Goal: Navigation & Orientation: Find specific page/section

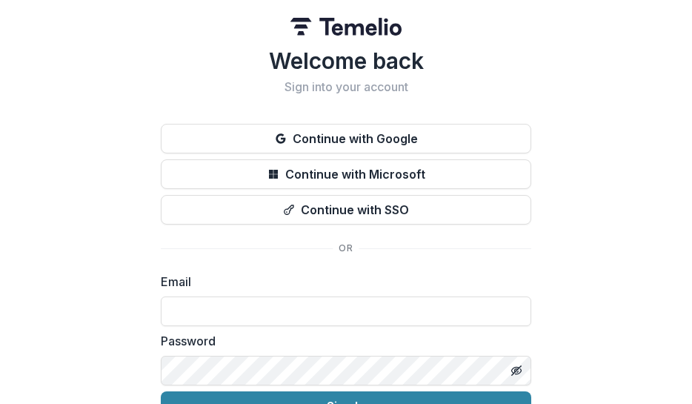
type input "**********"
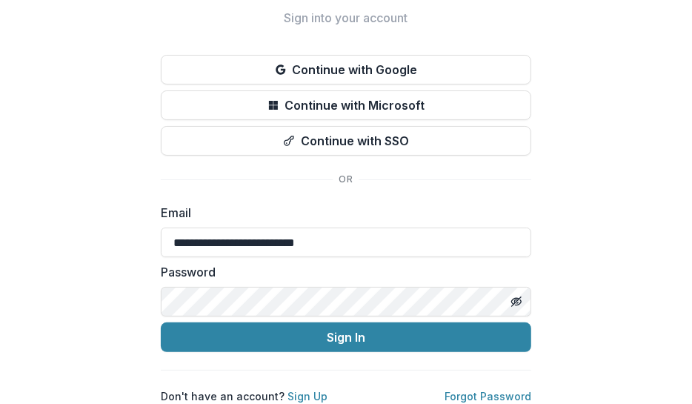
scroll to position [80, 0]
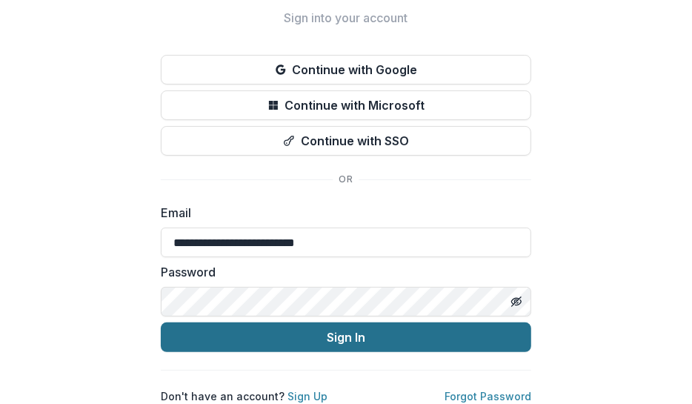
click at [366, 322] on button "Sign In" at bounding box center [346, 337] width 371 height 30
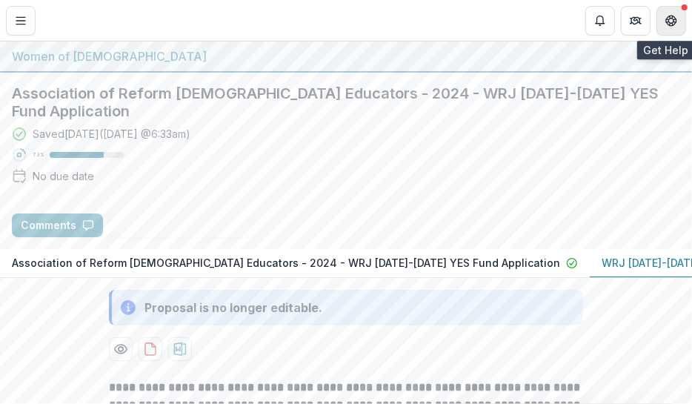
click at [666, 21] on icon "Get Help" at bounding box center [672, 21] width 12 height 12
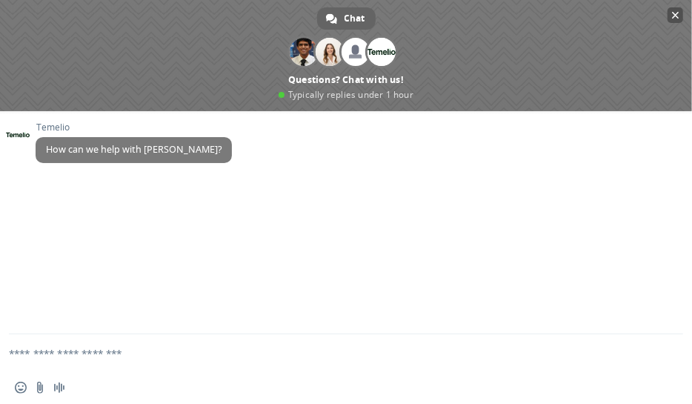
click at [666, 19] on span at bounding box center [346, 55] width 692 height 111
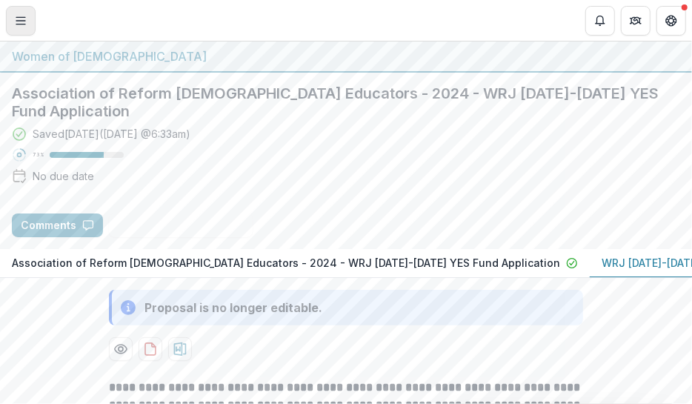
click at [17, 24] on line "Toggle Menu" at bounding box center [20, 24] width 9 height 0
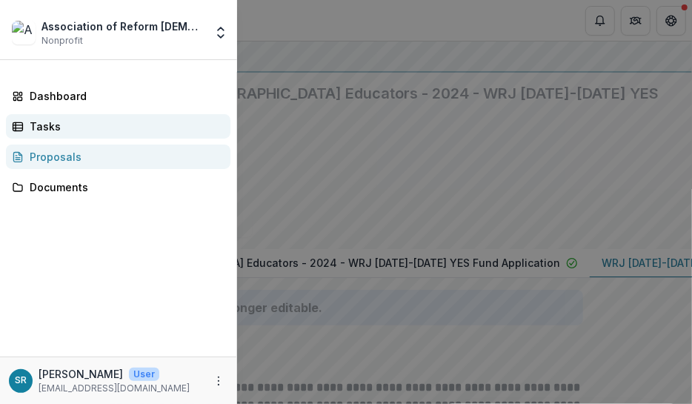
click at [42, 132] on div "Tasks" at bounding box center [124, 127] width 189 height 16
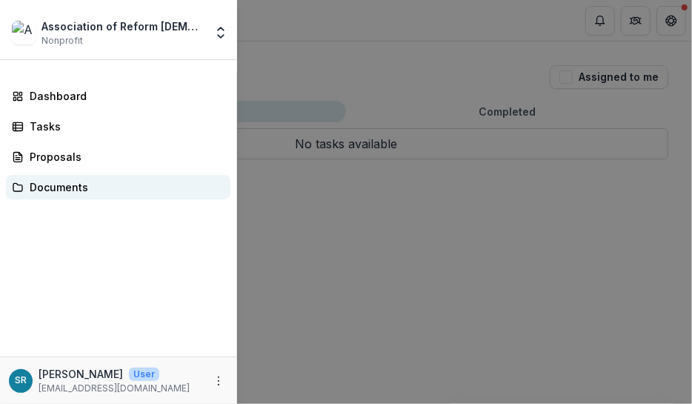
click at [67, 192] on div "Documents" at bounding box center [124, 187] width 189 height 16
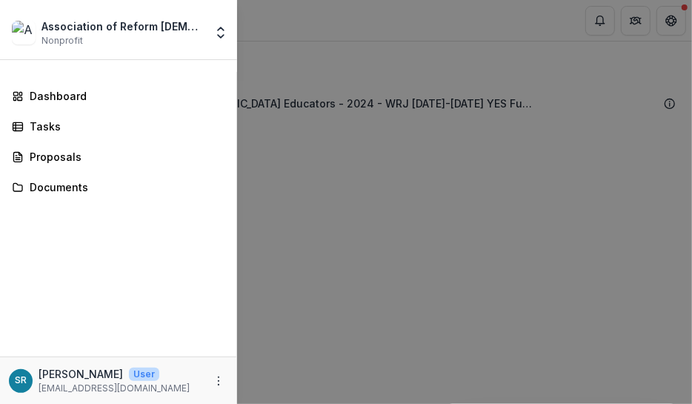
click at [461, 186] on div "Association of Reform [DEMOGRAPHIC_DATA] Educators Nonprofit Nonprofits Associa…" at bounding box center [346, 202] width 692 height 404
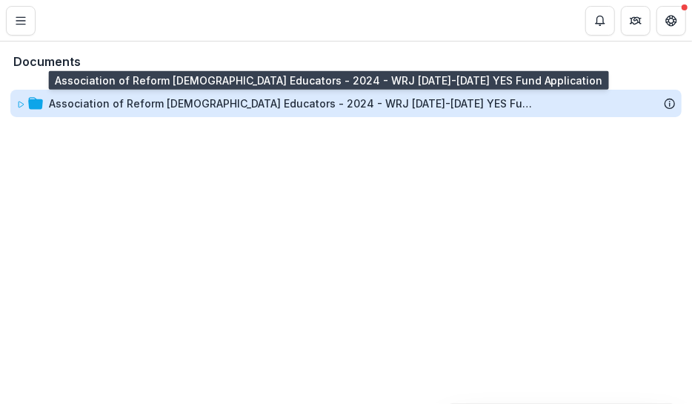
click at [363, 107] on div "Association of Reform [DEMOGRAPHIC_DATA] Educators - 2024 - WRJ [DATE]-[DATE] Y…" at bounding box center [293, 104] width 489 height 16
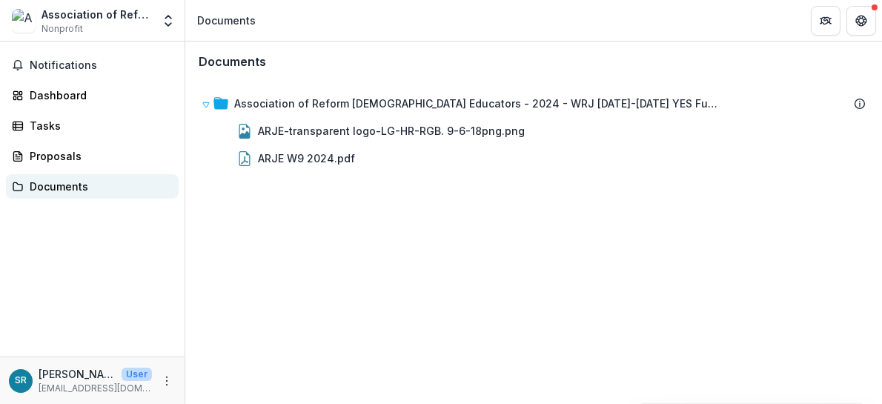
click at [80, 186] on div "Documents" at bounding box center [98, 187] width 137 height 16
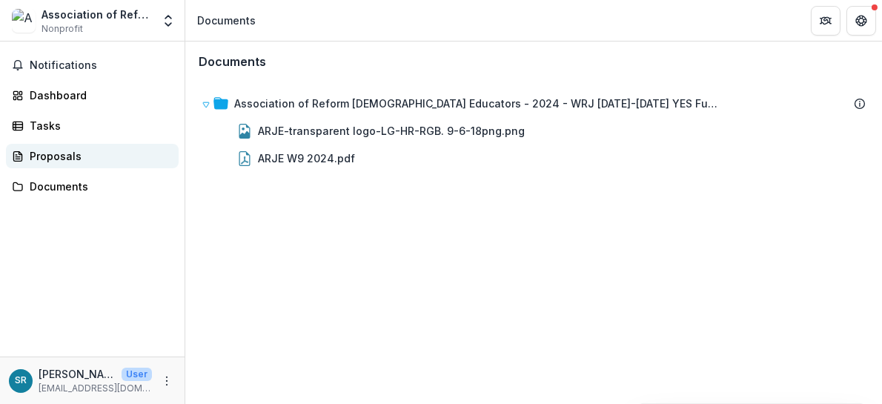
click at [78, 165] on link "Proposals" at bounding box center [92, 156] width 173 height 24
